Goal: Information Seeking & Learning: Learn about a topic

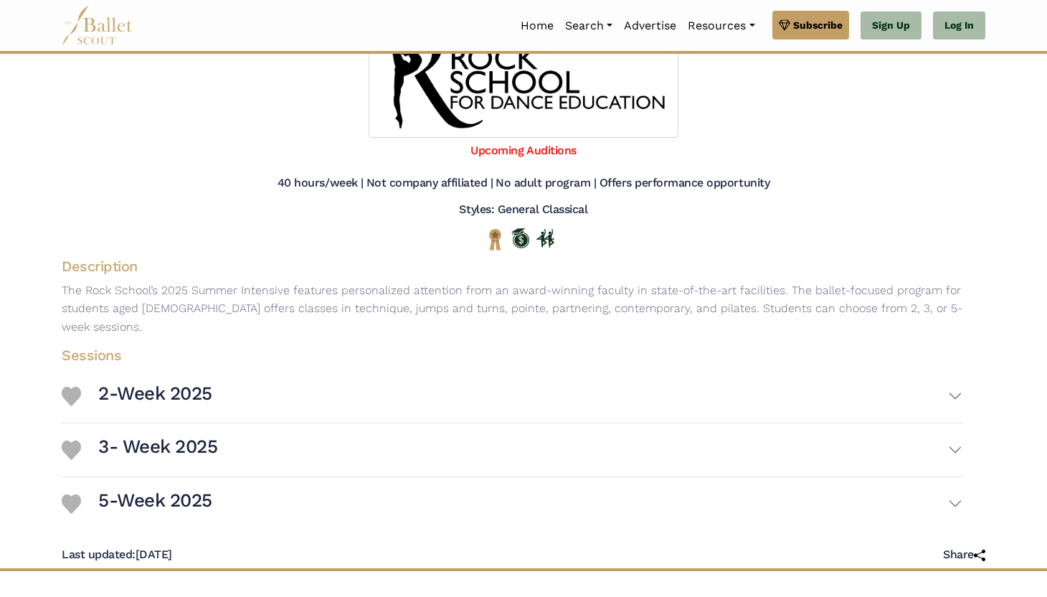
scroll to position [192, 0]
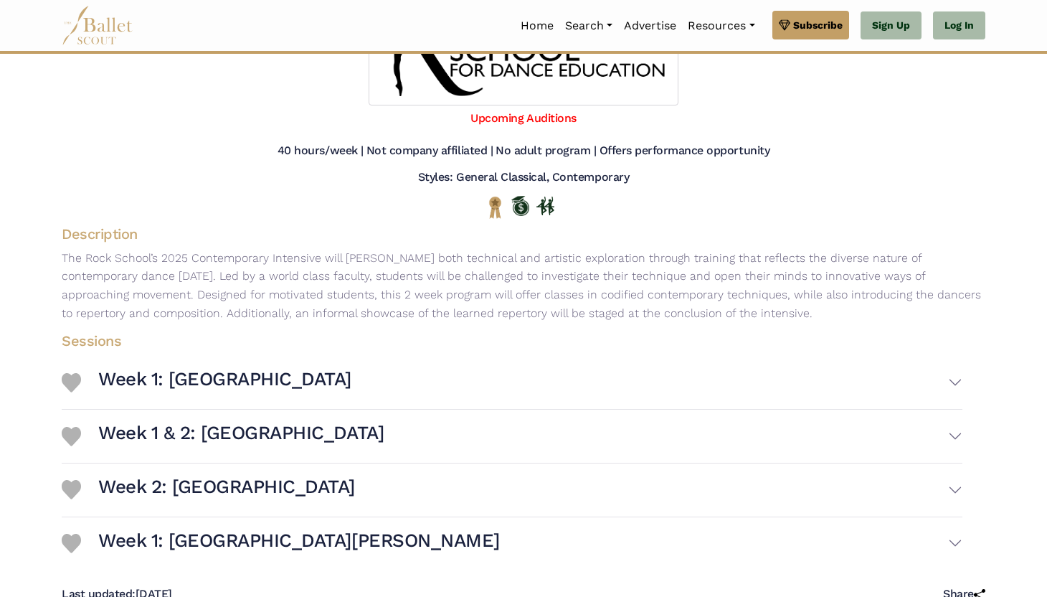
scroll to position [217, 0]
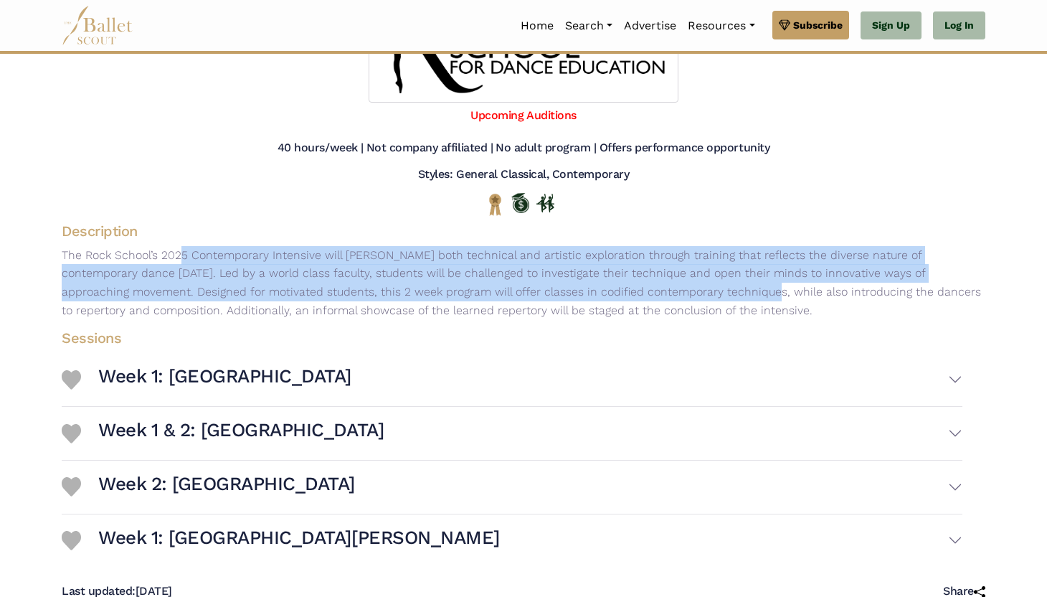
drag, startPoint x: 62, startPoint y: 252, endPoint x: 517, endPoint y: 299, distance: 457.1
click at [517, 299] on p "The Rock School’s 2025 Contemporary Intensive will [PERSON_NAME] both technical…" at bounding box center [523, 282] width 947 height 73
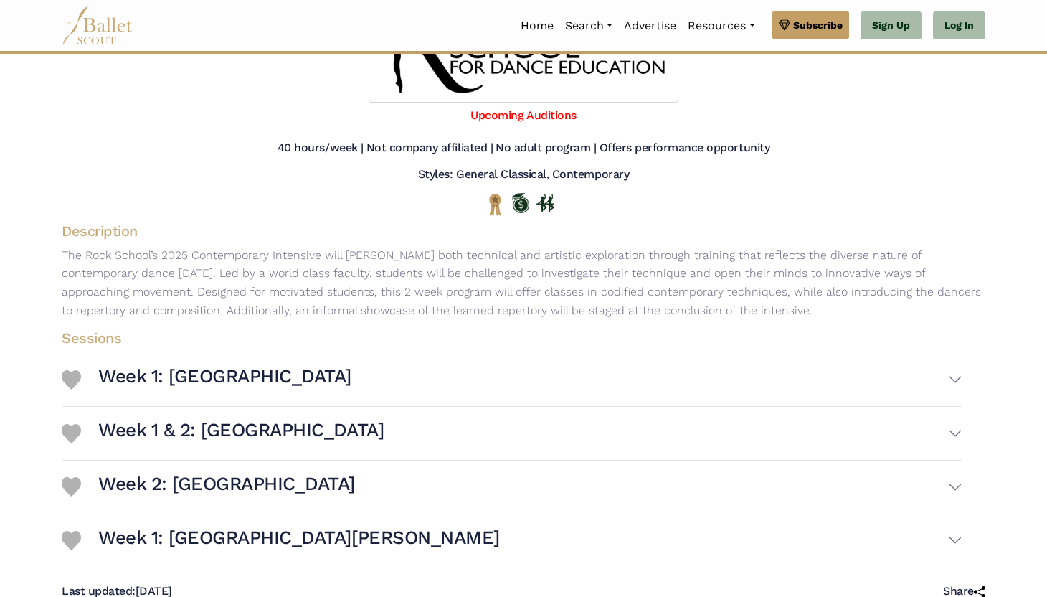
click at [608, 312] on p "The Rock School’s 2025 Contemporary Intensive will [PERSON_NAME] both technical…" at bounding box center [523, 282] width 947 height 73
drag, startPoint x: 654, startPoint y: 315, endPoint x: 4, endPoint y: 251, distance: 653.6
click at [4, 251] on body "Premium Feature Make this audition season count. Upgrade to premium for access …" at bounding box center [523, 297] width 1047 height 1028
copy p "The Rock School’s 2025 Contemporary Intensive will [PERSON_NAME] both technical…"
